Goal: Task Accomplishment & Management: Complete application form

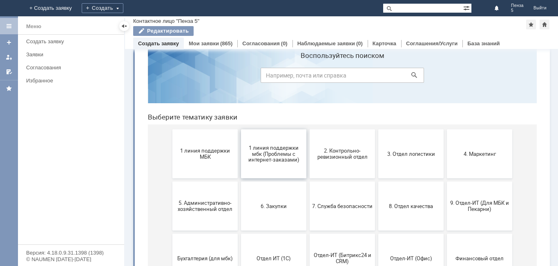
scroll to position [41, 0]
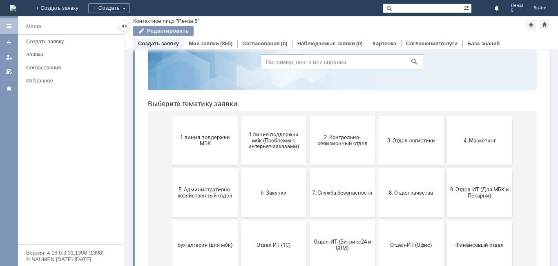
click at [420, 152] on button "3. Отдел логистики" at bounding box center [410, 140] width 65 height 49
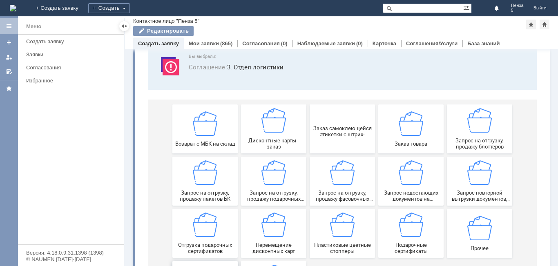
scroll to position [38, 0]
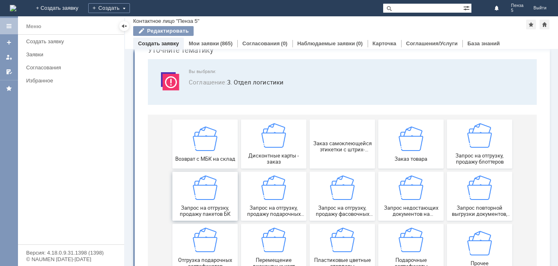
click at [210, 199] on img at bounding box center [205, 188] width 25 height 25
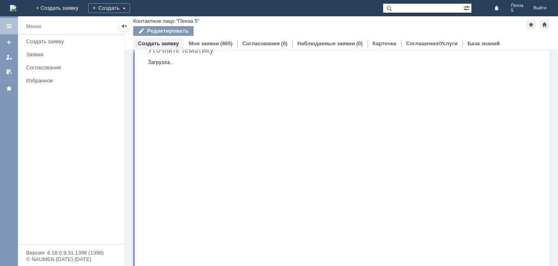
scroll to position [0, 0]
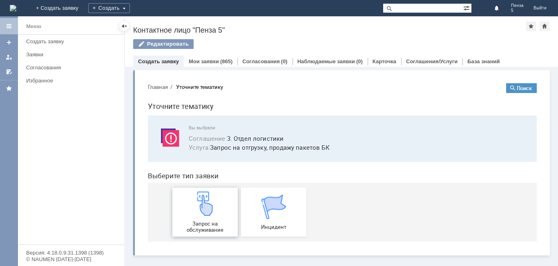
click at [208, 208] on img at bounding box center [205, 204] width 25 height 25
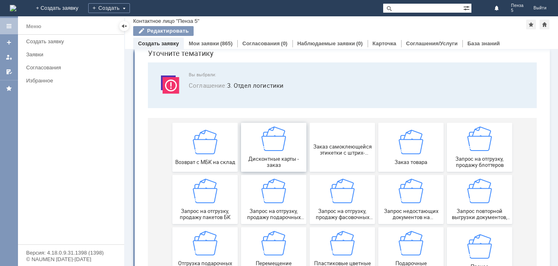
scroll to position [82, 0]
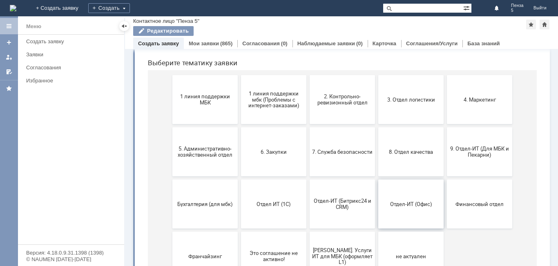
click at [413, 210] on button "Отдел-ИТ (Офис)" at bounding box center [410, 204] width 65 height 49
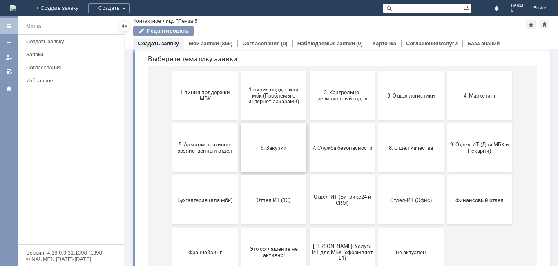
scroll to position [78, 0]
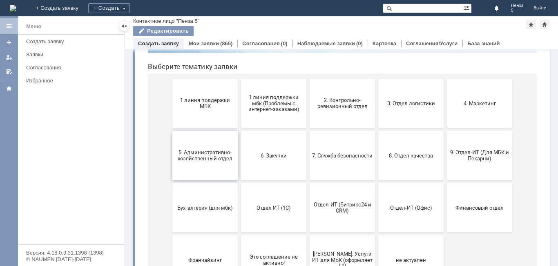
click at [200, 160] on span "5. Административно-хозяйственный отдел" at bounding box center [205, 156] width 60 height 12
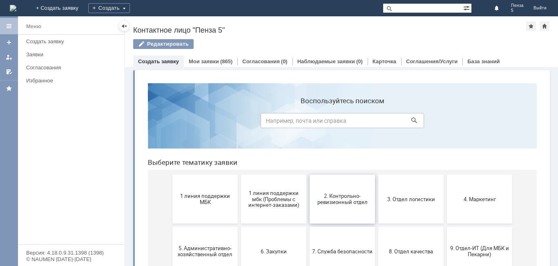
scroll to position [41, 0]
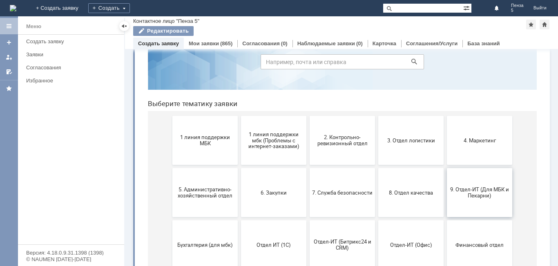
click at [456, 198] on span "9. Отдел-ИТ (Для МБК и Пекарни)" at bounding box center [480, 193] width 60 height 12
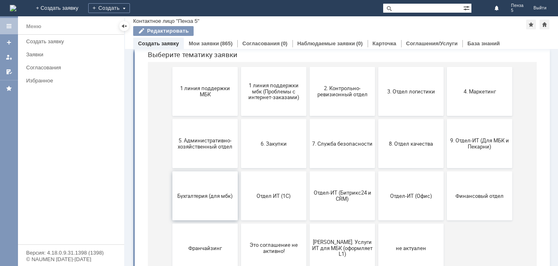
scroll to position [109, 0]
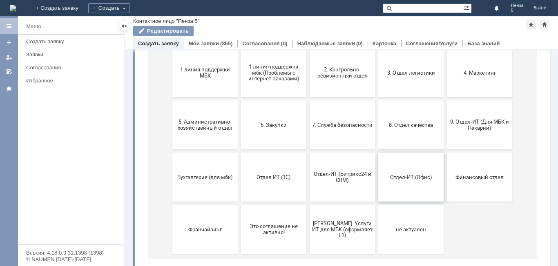
click at [419, 182] on button "Отдел-ИТ (Офис)" at bounding box center [410, 177] width 65 height 49
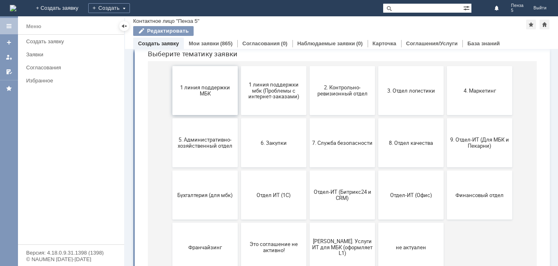
scroll to position [78, 0]
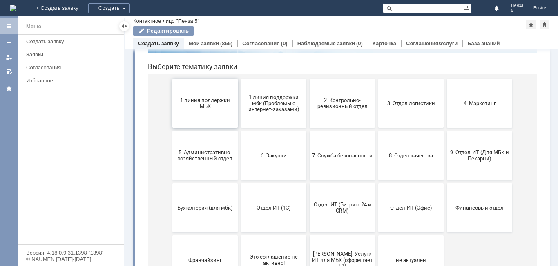
click at [220, 99] on span "1 линия поддержки МБК" at bounding box center [205, 103] width 60 height 12
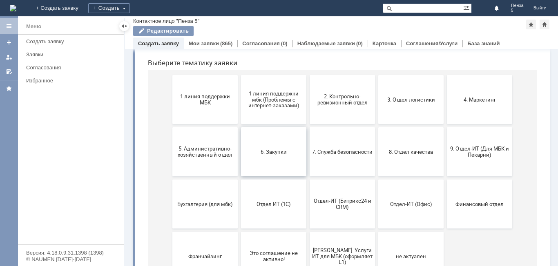
click at [279, 158] on button "6. Закупки" at bounding box center [273, 152] width 65 height 49
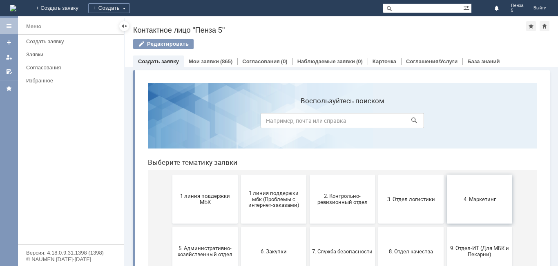
scroll to position [41, 0]
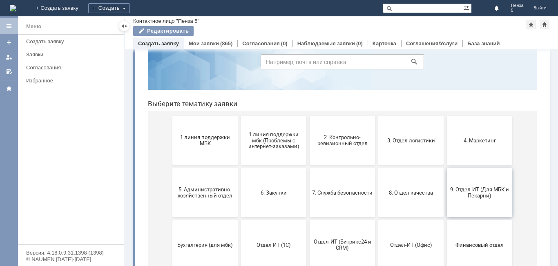
click at [463, 193] on span "9. Отдел-ИТ (Для МБК и Пекарни)" at bounding box center [480, 193] width 60 height 12
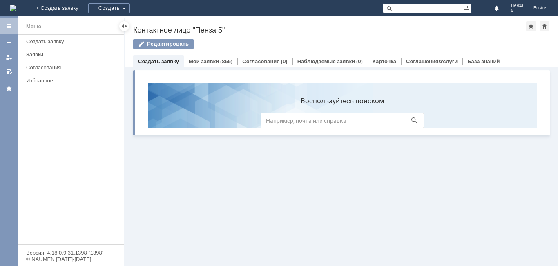
scroll to position [0, 0]
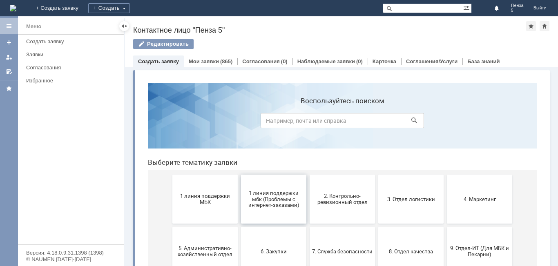
click at [256, 200] on span "1 линия поддержки мбк (Проблемы с интернет-заказами)" at bounding box center [274, 199] width 60 height 18
click at [333, 213] on button "2. Контрольно-ревизионный отдел" at bounding box center [342, 199] width 65 height 49
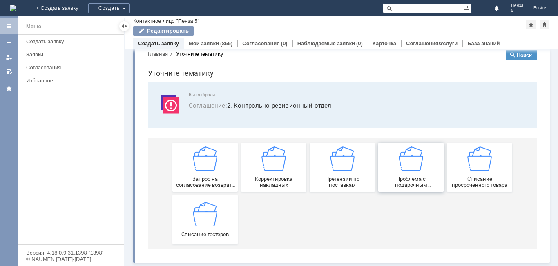
scroll to position [16, 0]
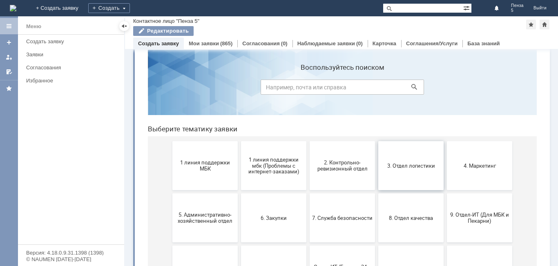
click at [431, 174] on button "3. Отдел логистики" at bounding box center [410, 165] width 65 height 49
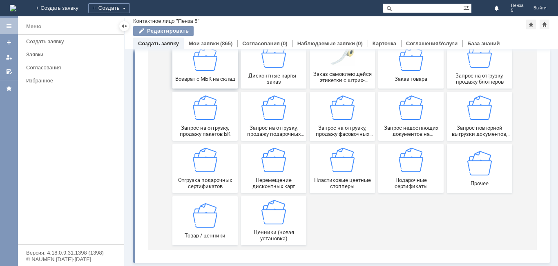
scroll to position [119, 0]
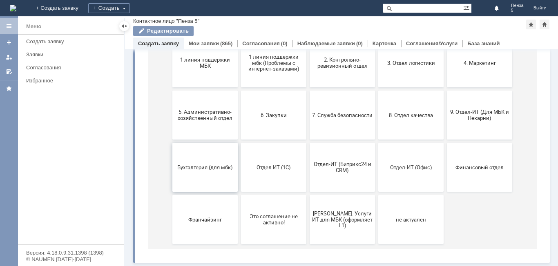
click at [213, 177] on button "Бухгалтерия (для мбк)" at bounding box center [204, 167] width 65 height 49
click at [270, 168] on span "Отдел ИТ (1С)" at bounding box center [274, 167] width 60 height 6
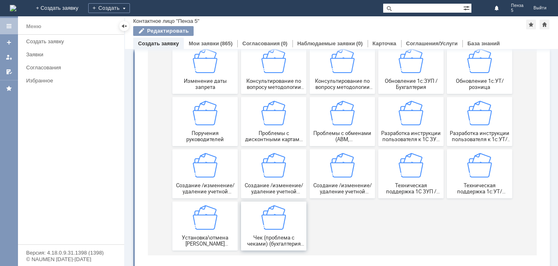
scroll to position [225, 0]
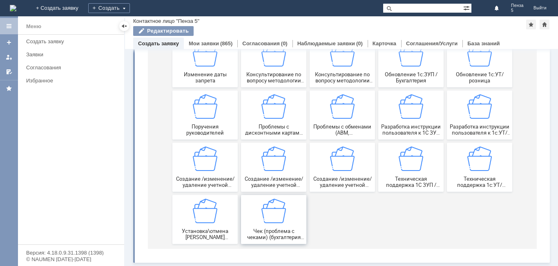
click at [258, 224] on div "Чек (проблема с чеками) (бухгалтерия ставит задачу по пробитию чека) - магазины…" at bounding box center [274, 220] width 60 height 42
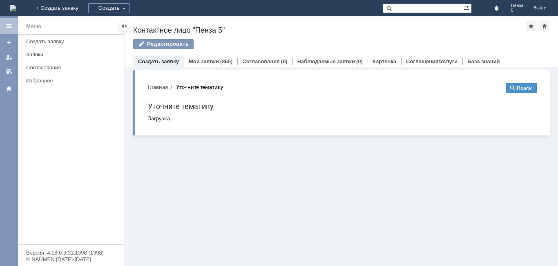
scroll to position [0, 0]
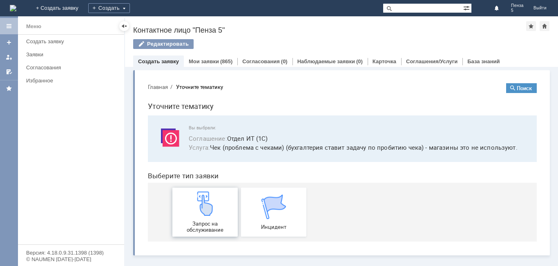
click at [206, 215] on img at bounding box center [205, 204] width 25 height 25
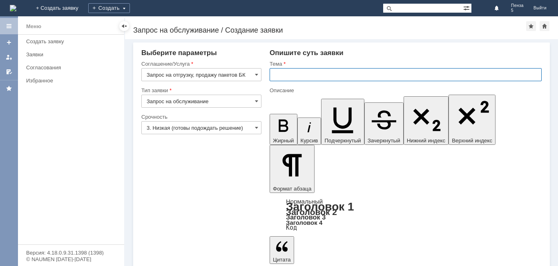
click at [286, 76] on input "text" at bounding box center [406, 74] width 272 height 13
type input "Пакеты"
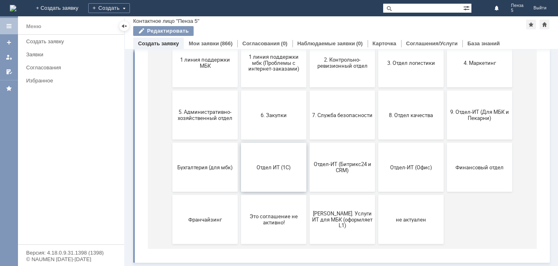
scroll to position [37, 0]
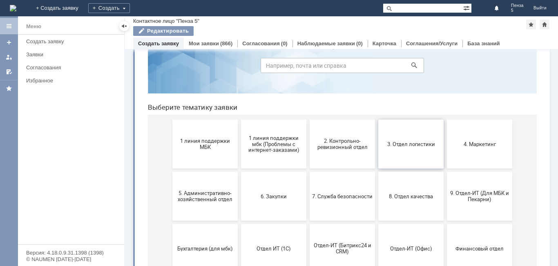
click at [423, 148] on button "3. Отдел логистики" at bounding box center [410, 144] width 65 height 49
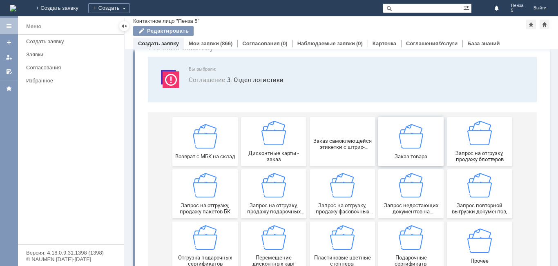
scroll to position [82, 0]
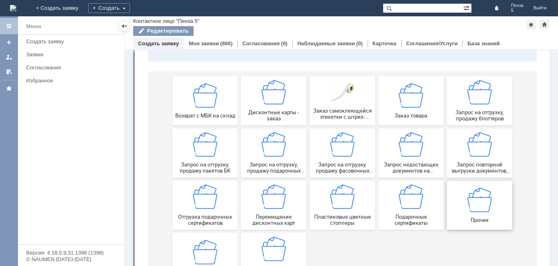
click at [472, 206] on img at bounding box center [480, 200] width 25 height 25
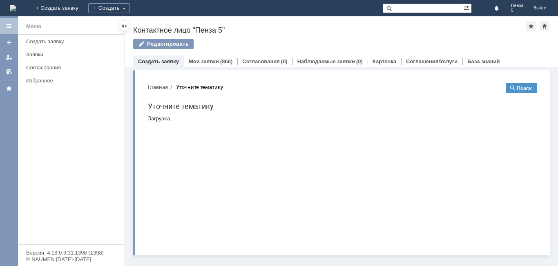
scroll to position [0, 0]
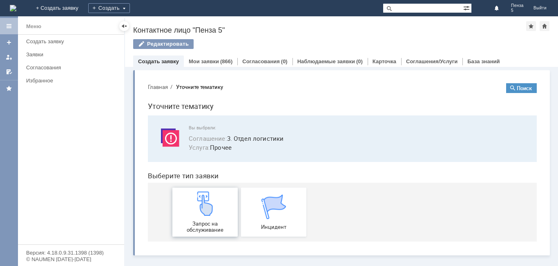
click at [194, 222] on span "Запрос на обслуживание" at bounding box center [205, 227] width 60 height 12
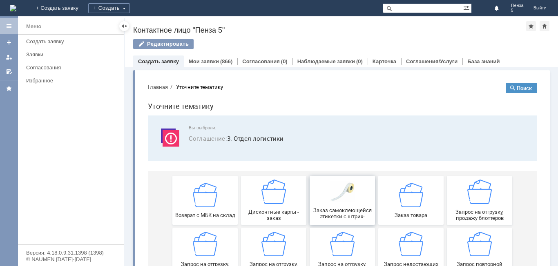
click at [326, 215] on span "Заказ самоклеющейся этикетки с штрих-кодом (липки)" at bounding box center [342, 214] width 60 height 12
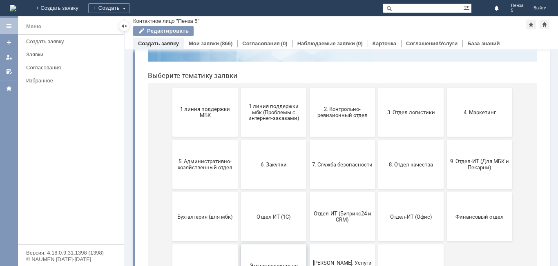
scroll to position [78, 0]
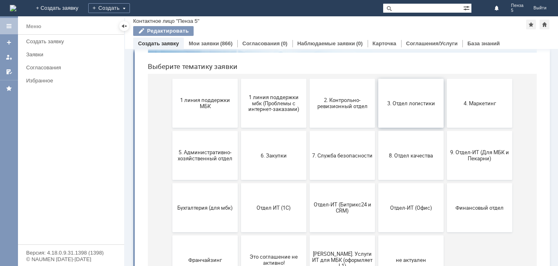
click at [395, 116] on button "3. Отдел логистики" at bounding box center [410, 103] width 65 height 49
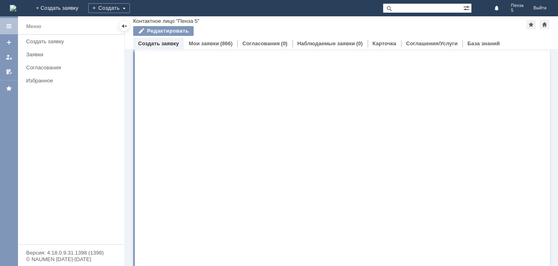
scroll to position [0, 0]
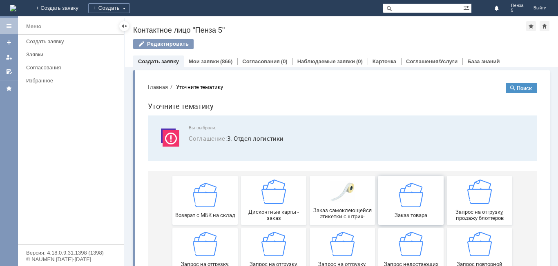
click at [416, 200] on img at bounding box center [411, 195] width 25 height 25
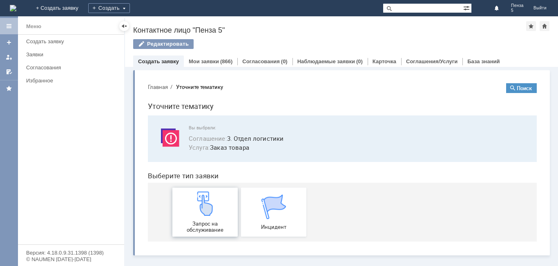
click at [197, 219] on div "Запрос на обслуживание" at bounding box center [205, 213] width 60 height 42
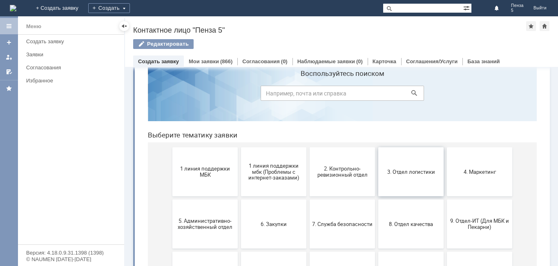
scroll to position [41, 0]
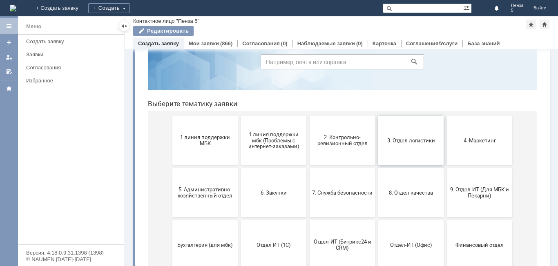
click at [405, 141] on span "3. Отдел логистики" at bounding box center [411, 140] width 60 height 6
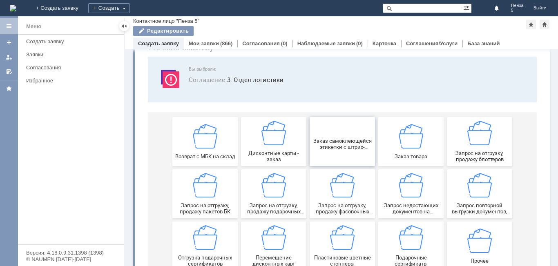
click at [350, 150] on span "Заказ самоклеющейся этикетки с штрих-кодом (липки)" at bounding box center [342, 144] width 60 height 12
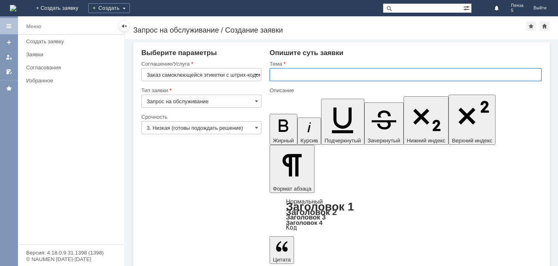
click at [298, 74] on input "text" at bounding box center [406, 74] width 272 height 13
type input "Кассовая лента"
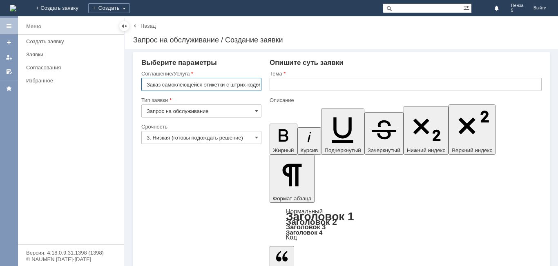
scroll to position [0, 26]
